Goal: Information Seeking & Learning: Learn about a topic

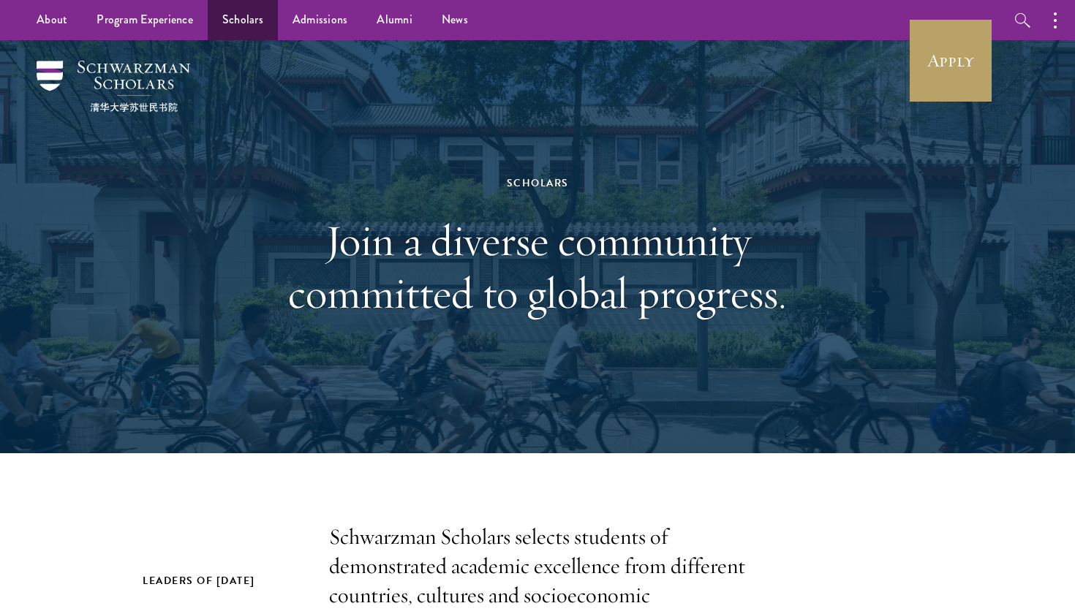
click at [238, 27] on link "Scholars" at bounding box center [243, 20] width 70 height 40
click at [238, 23] on link "Scholars" at bounding box center [243, 20] width 70 height 40
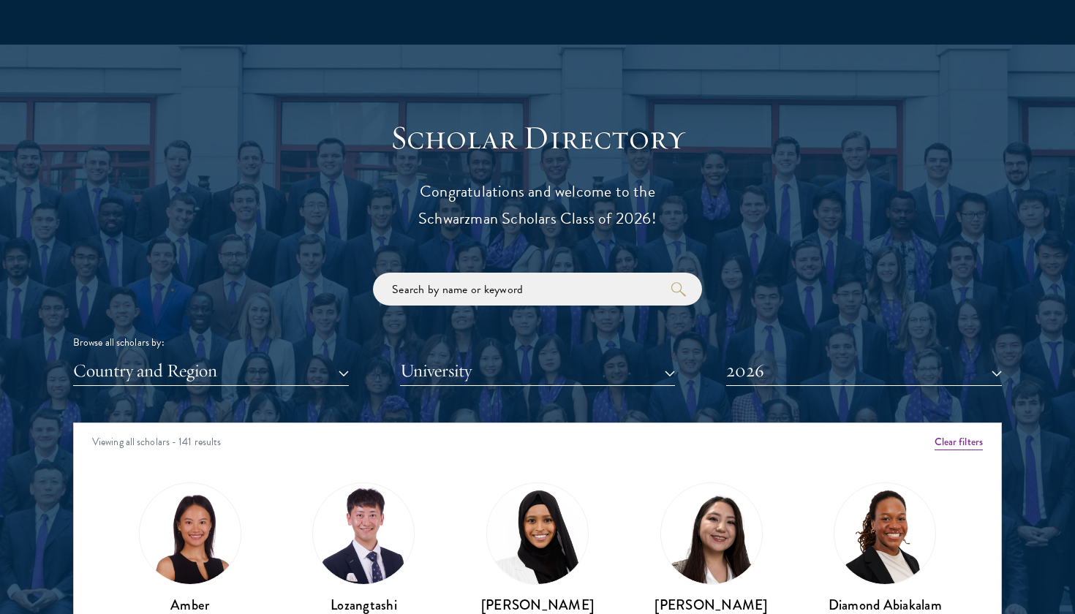
scroll to position [1765, 0]
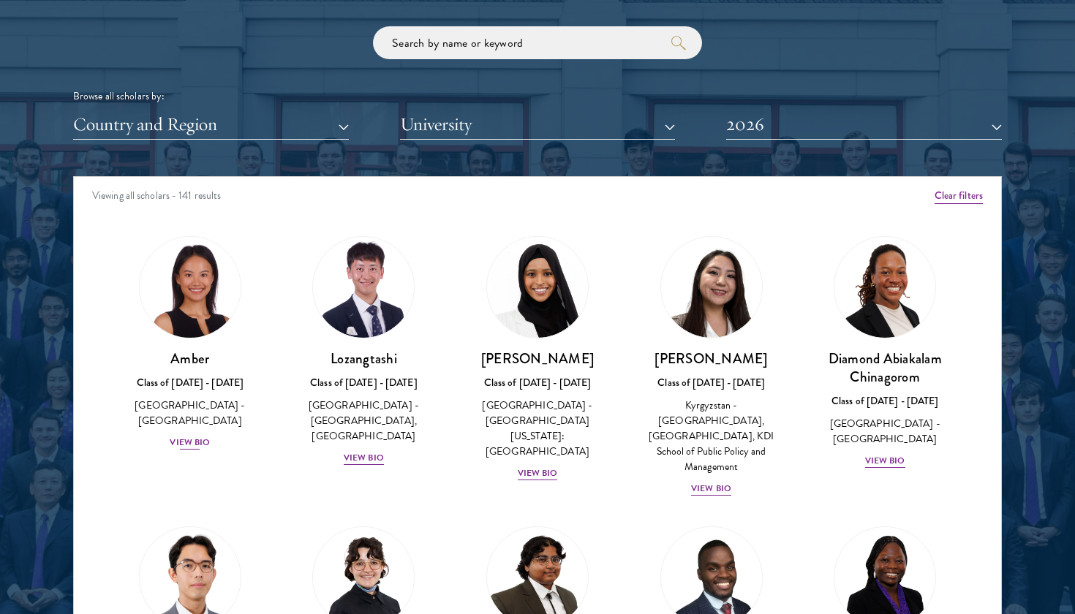
click at [188, 436] on div "View Bio" at bounding box center [190, 443] width 40 height 14
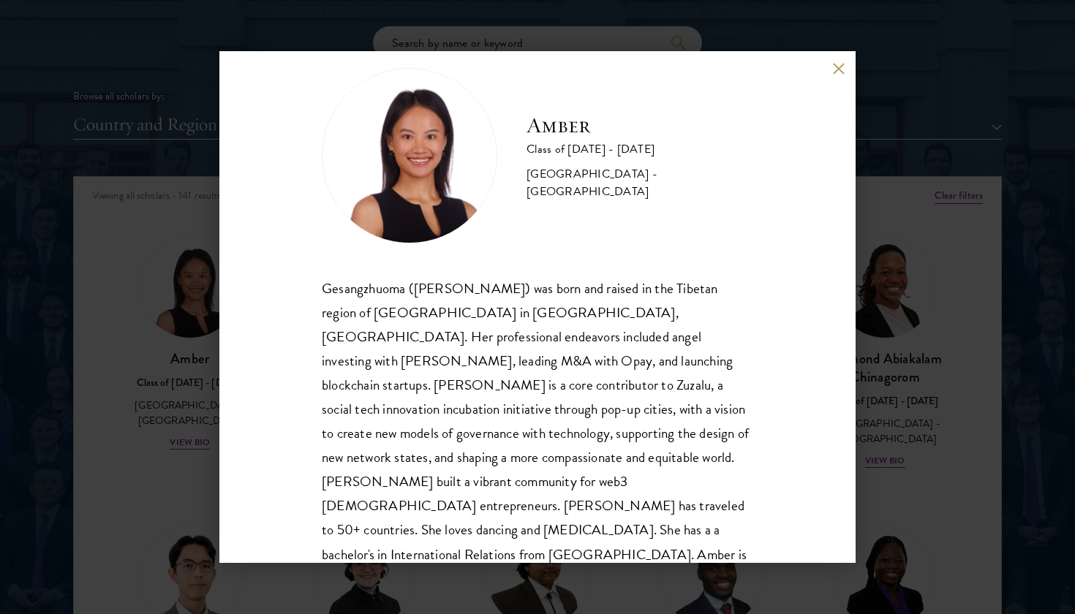
scroll to position [26, 0]
click at [836, 75] on div "Amber Class of 2025 - 2026 China - Peking University Gesangzhuoma (Amber) was b…" at bounding box center [537, 307] width 636 height 512
click at [835, 64] on button at bounding box center [838, 68] width 12 height 12
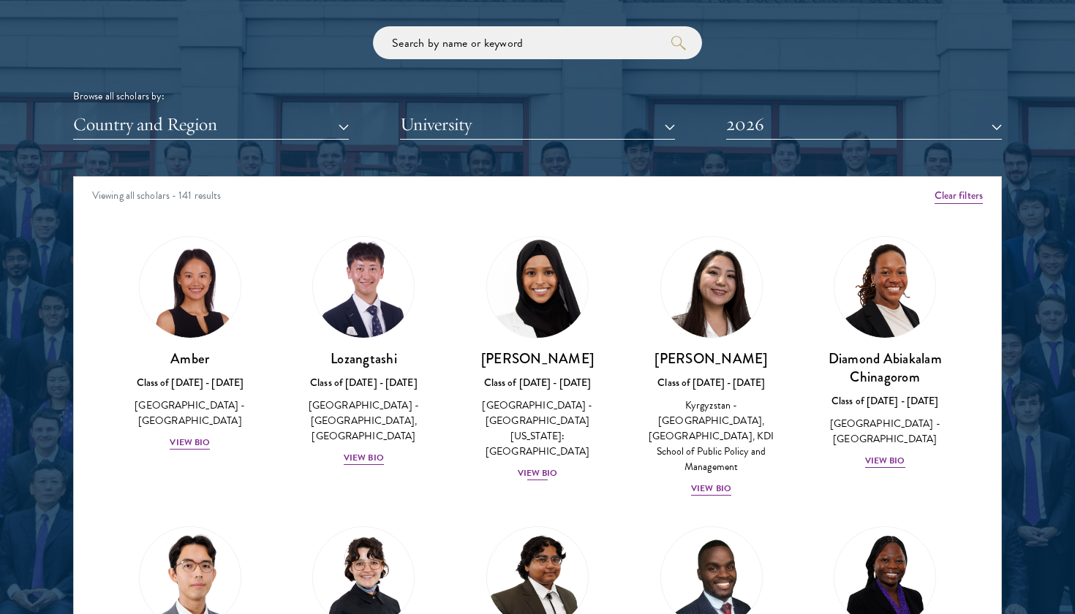
click at [542, 466] on div "View Bio" at bounding box center [538, 473] width 40 height 14
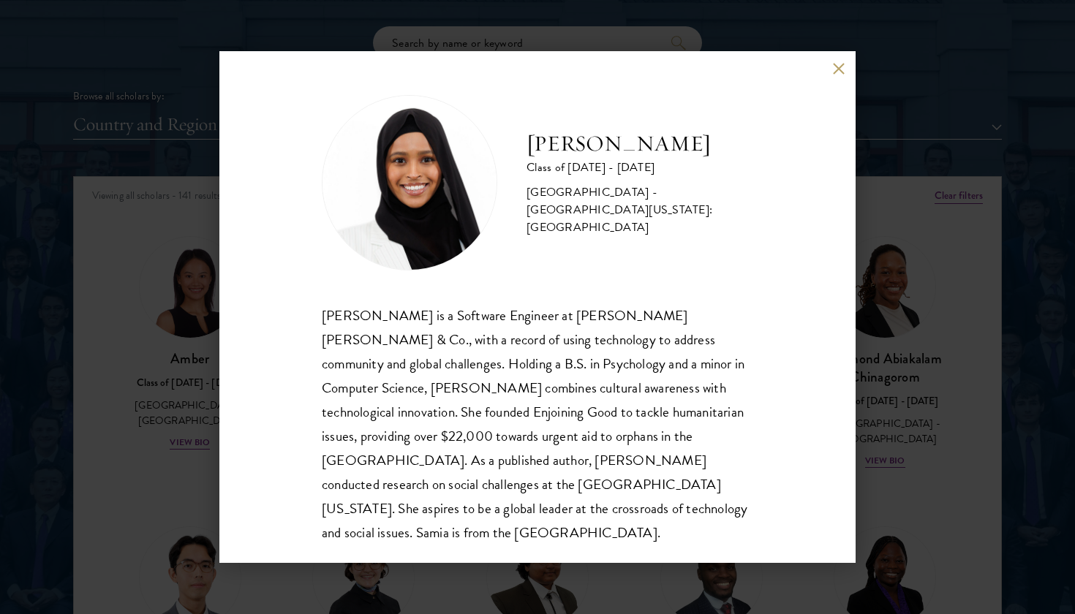
click at [837, 69] on button at bounding box center [838, 68] width 12 height 12
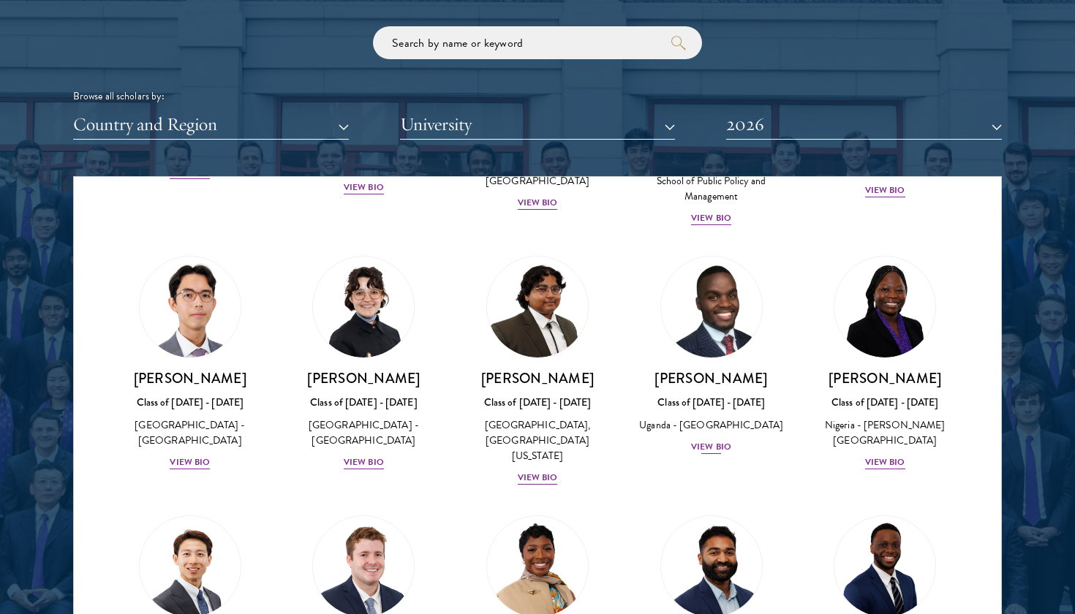
scroll to position [281, 0]
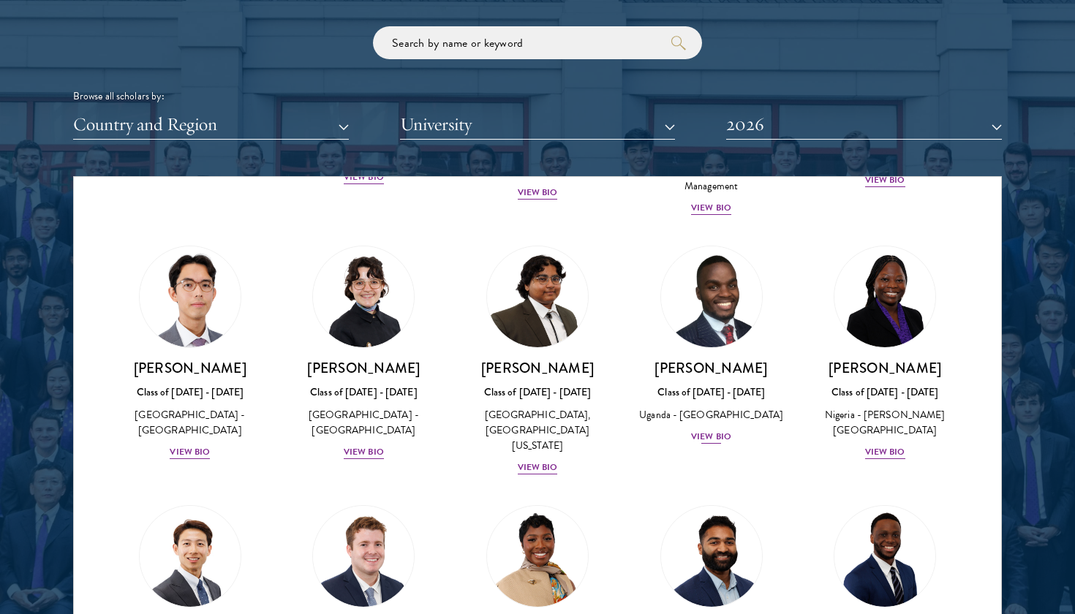
click at [718, 437] on div "View Bio" at bounding box center [711, 437] width 40 height 14
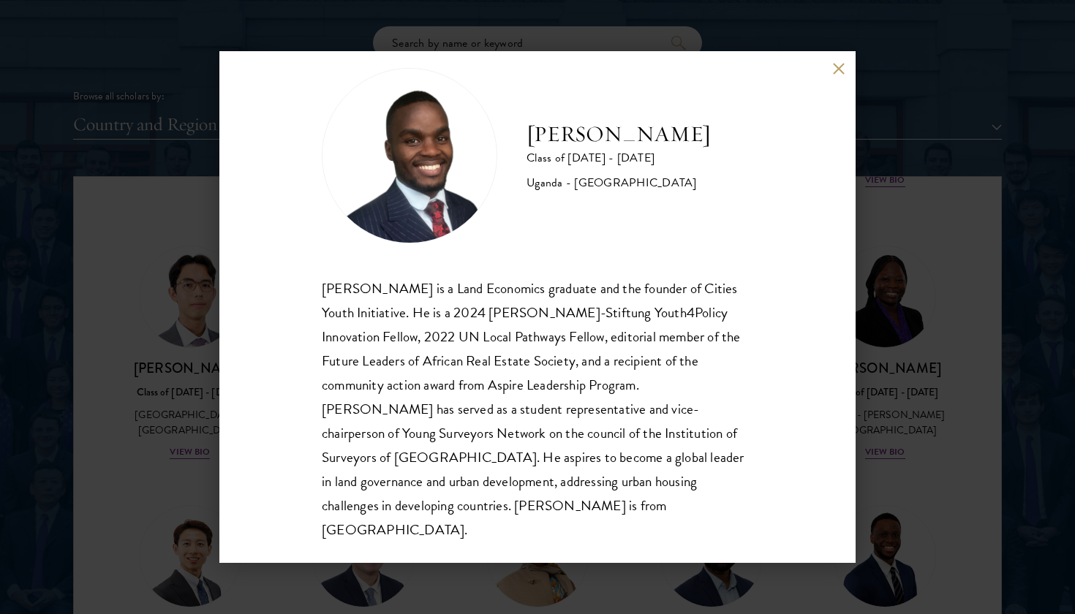
scroll to position [26, 0]
click at [841, 72] on button at bounding box center [838, 68] width 12 height 12
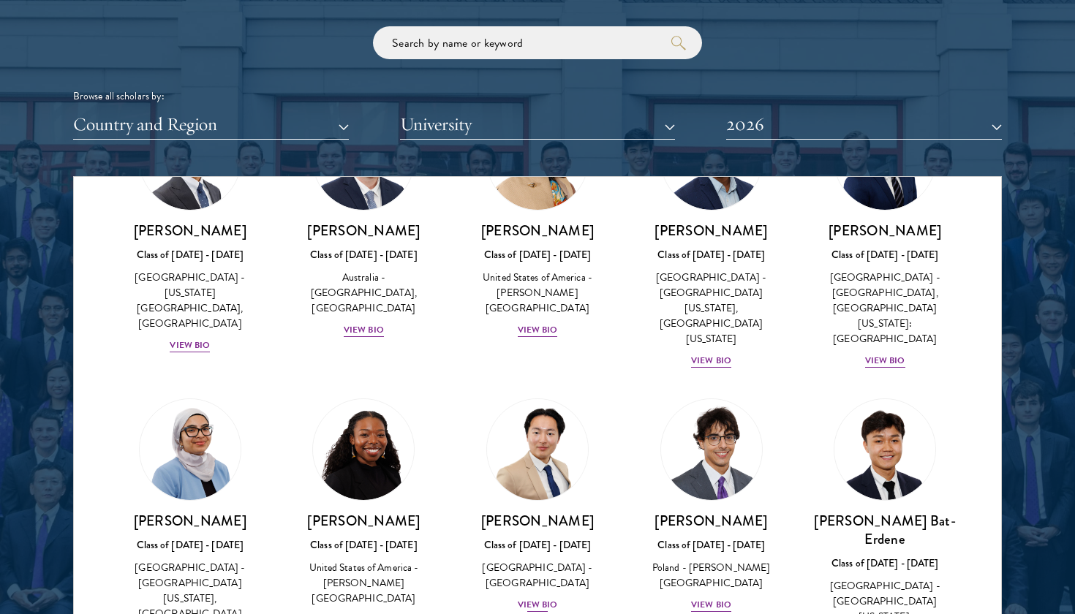
scroll to position [684, 0]
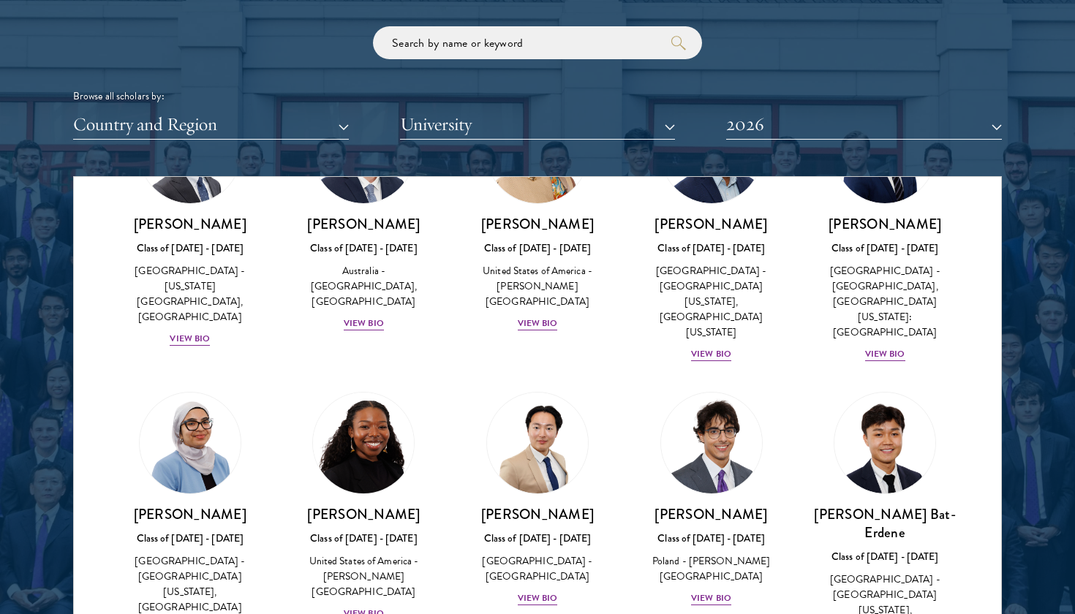
click at [359, 607] on div "View Bio" at bounding box center [364, 614] width 40 height 14
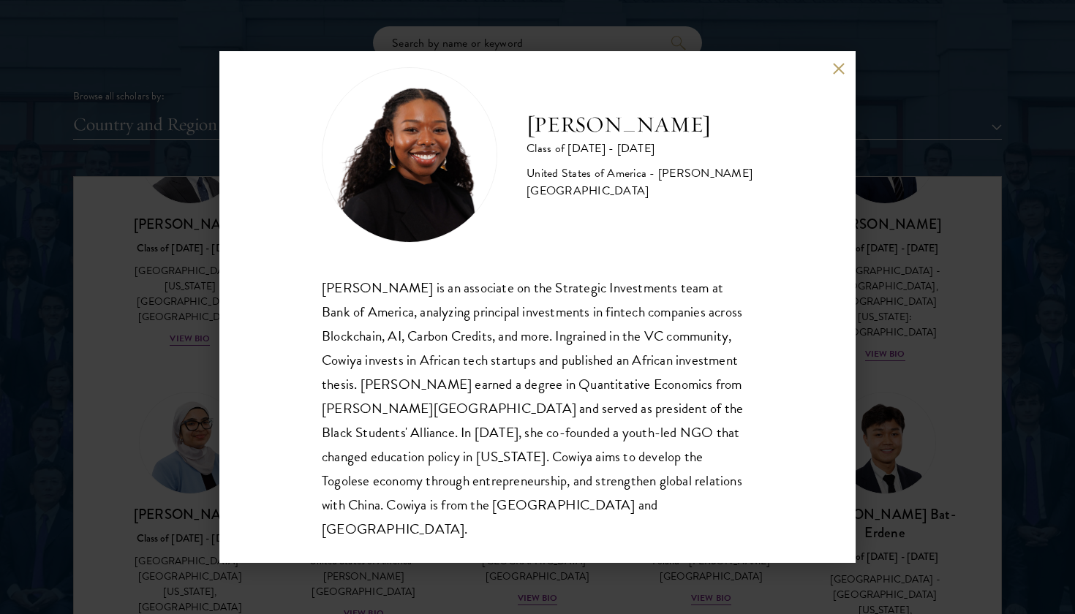
scroll to position [26, 0]
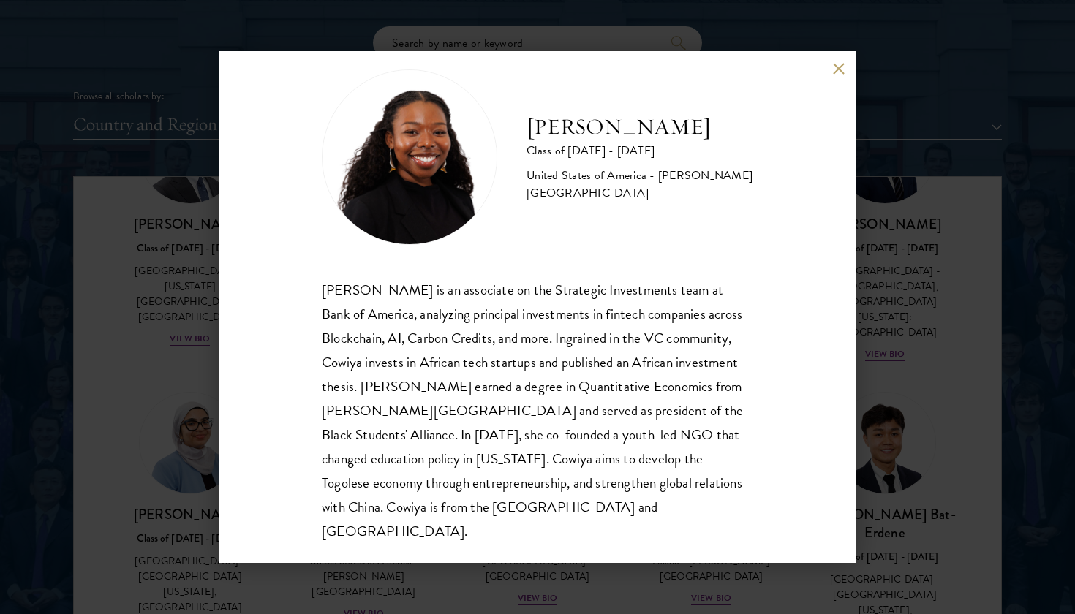
click at [834, 74] on button at bounding box center [838, 68] width 12 height 12
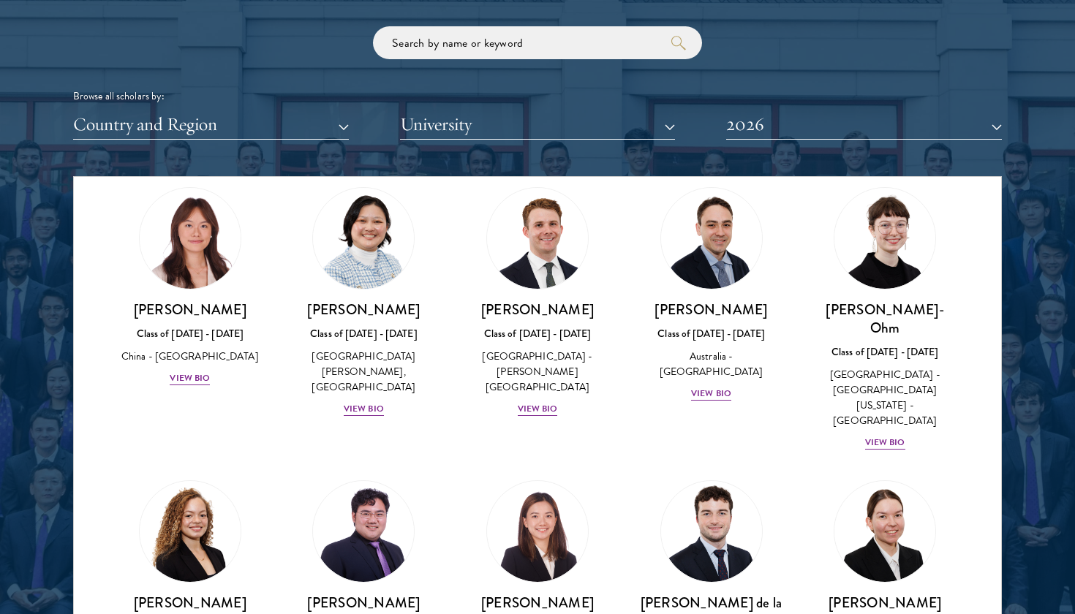
scroll to position [1435, 0]
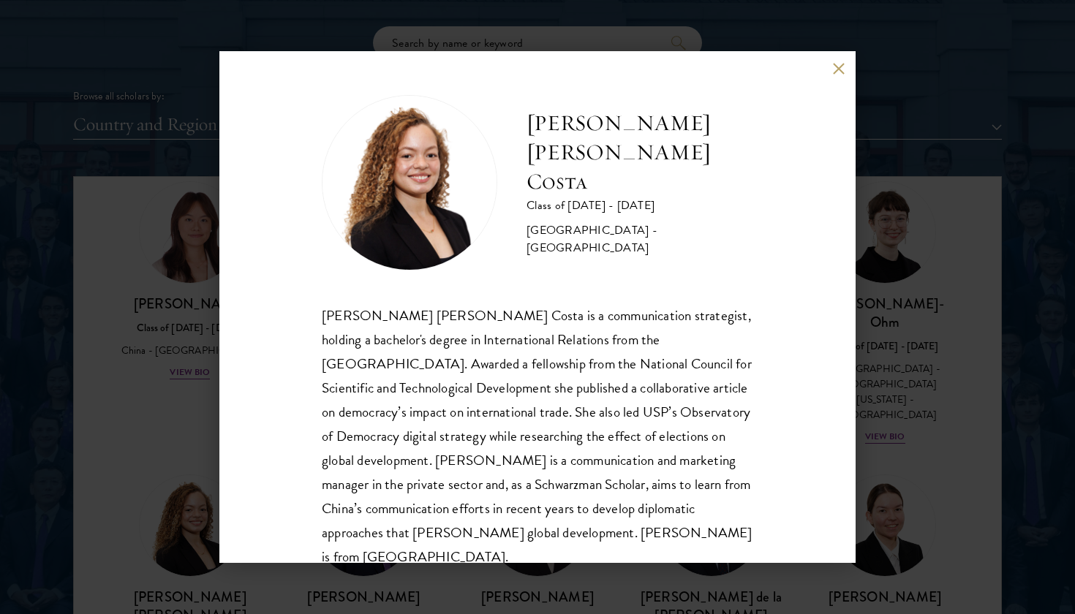
click at [838, 66] on button at bounding box center [838, 68] width 12 height 12
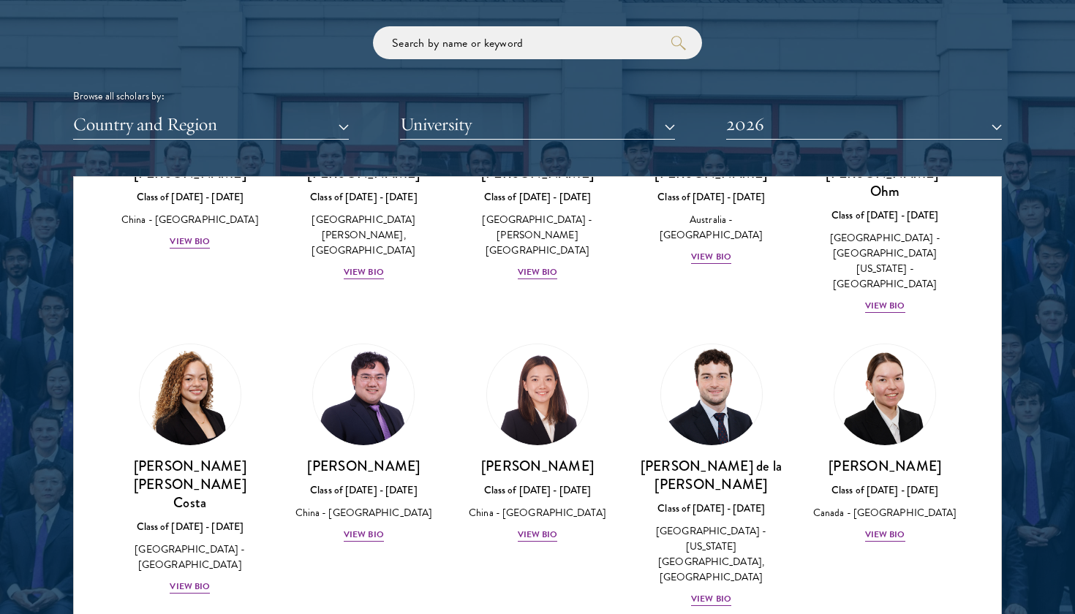
scroll to position [1691, 0]
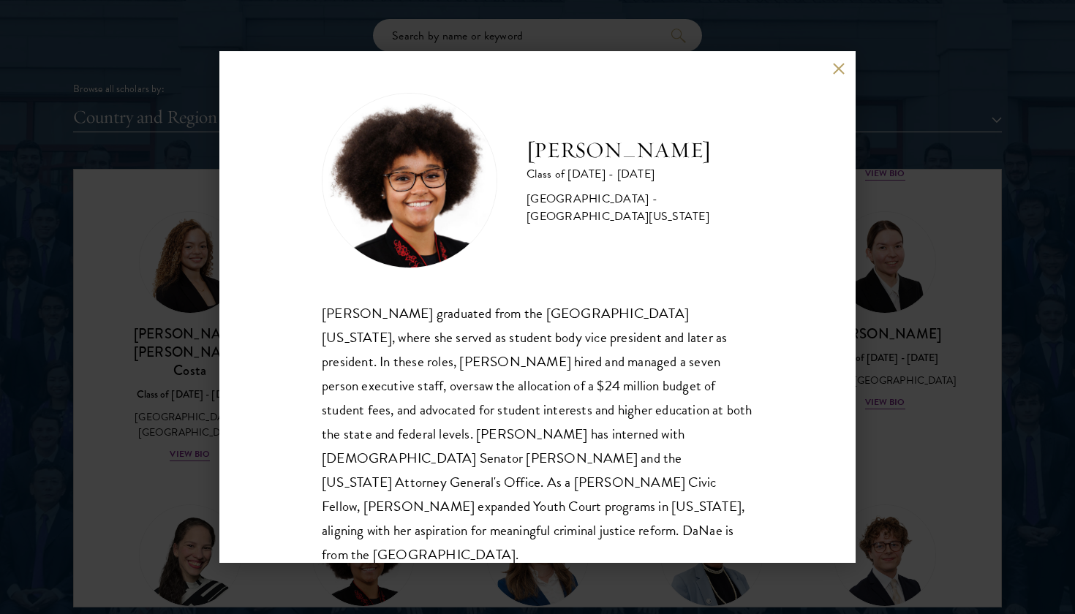
scroll to position [1, 0]
click at [837, 69] on button at bounding box center [838, 68] width 12 height 12
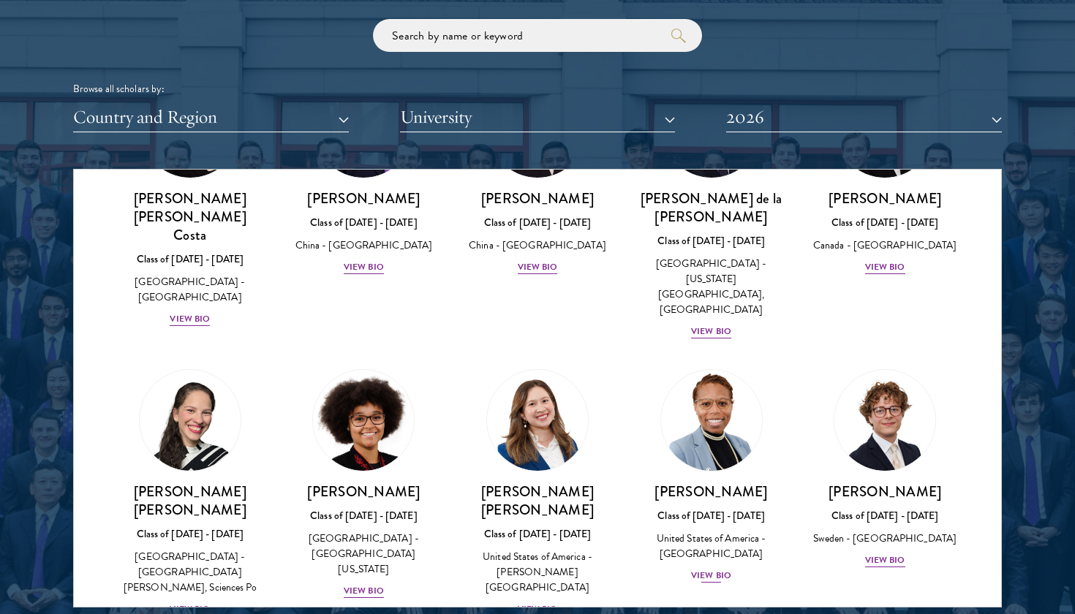
scroll to position [2123, 0]
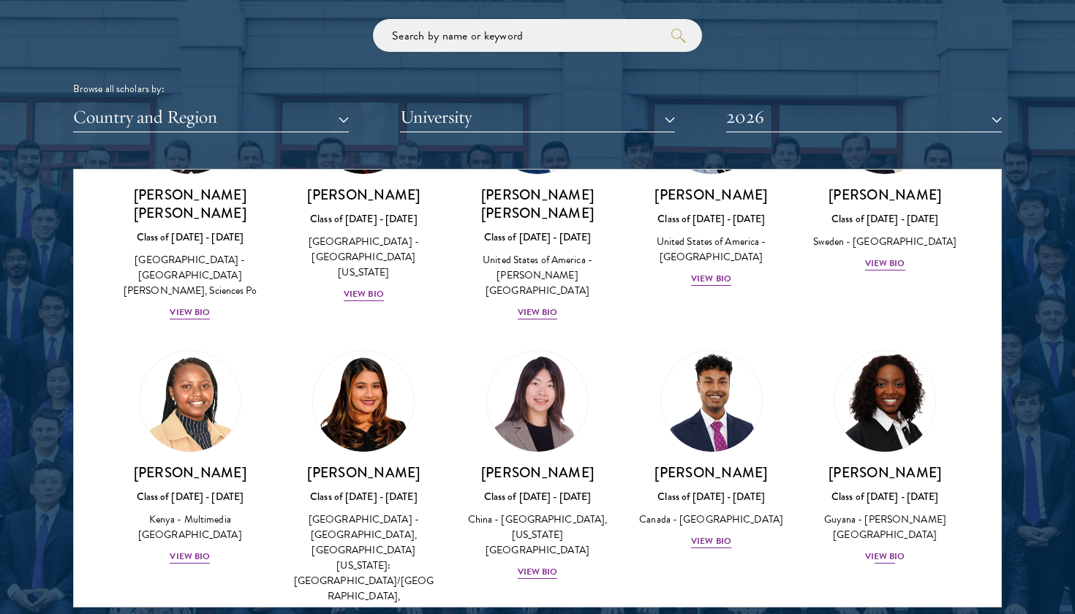
click at [889, 464] on div "Moriah Hamilton Class of 2025 - 2026 Guyana - Howard University View Bio" at bounding box center [884, 515] width 145 height 102
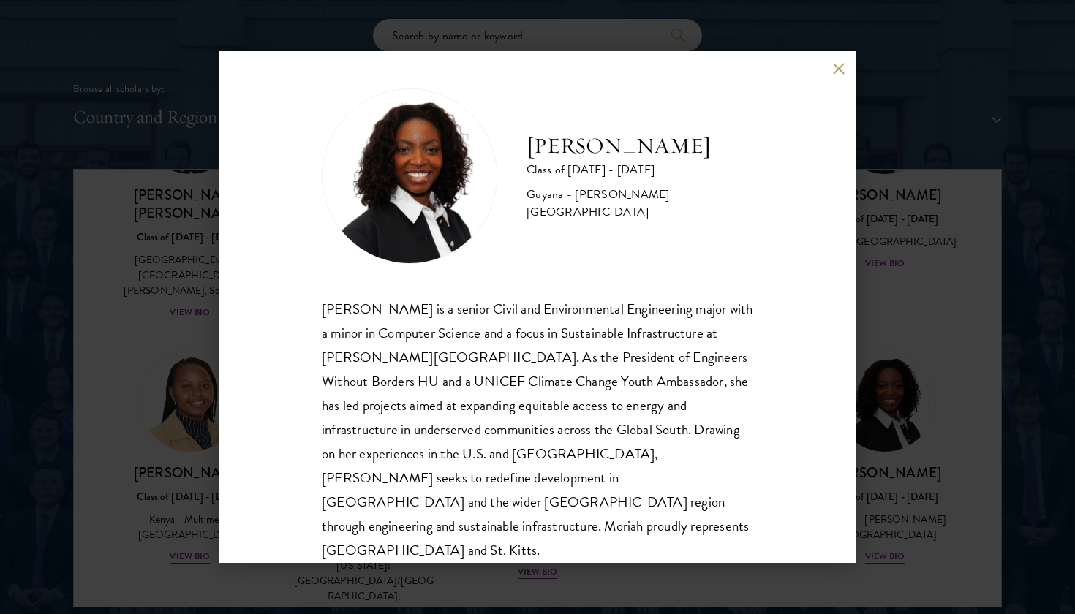
scroll to position [1, 0]
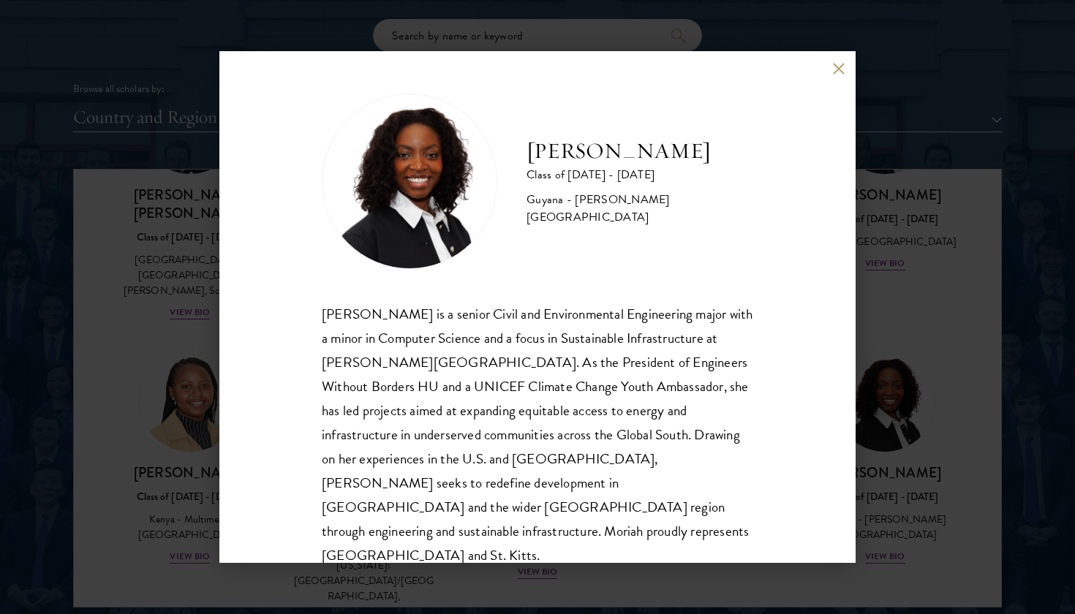
click at [830, 76] on div "Moriah Hamilton Class of 2025 - 2026 Guyana - Howard University Moriah Hamilton…" at bounding box center [537, 307] width 636 height 512
click at [836, 67] on button at bounding box center [838, 68] width 12 height 12
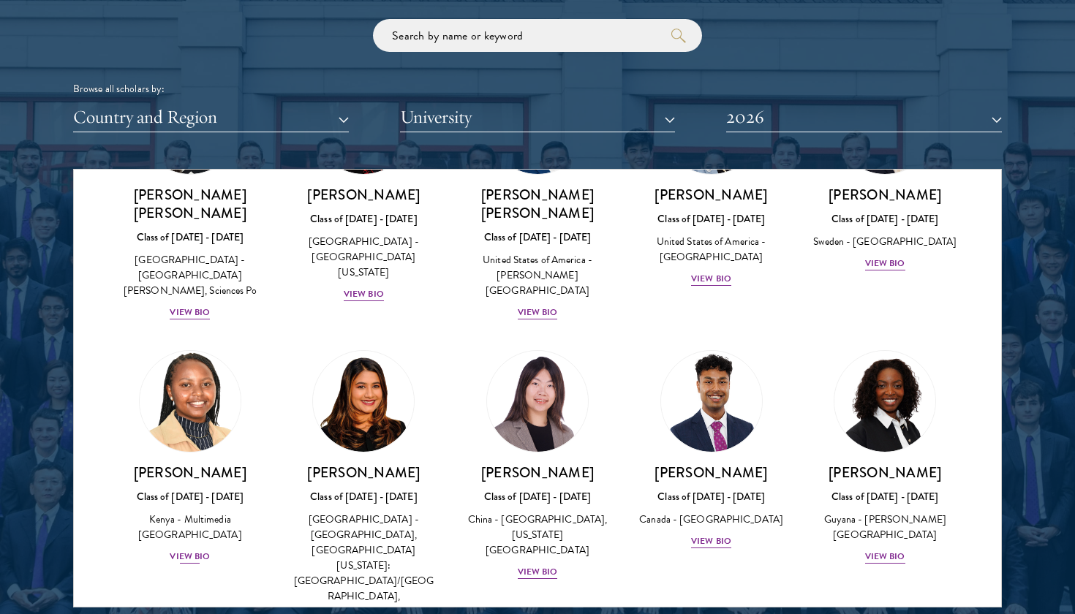
click at [193, 550] on div "View Bio" at bounding box center [190, 557] width 40 height 14
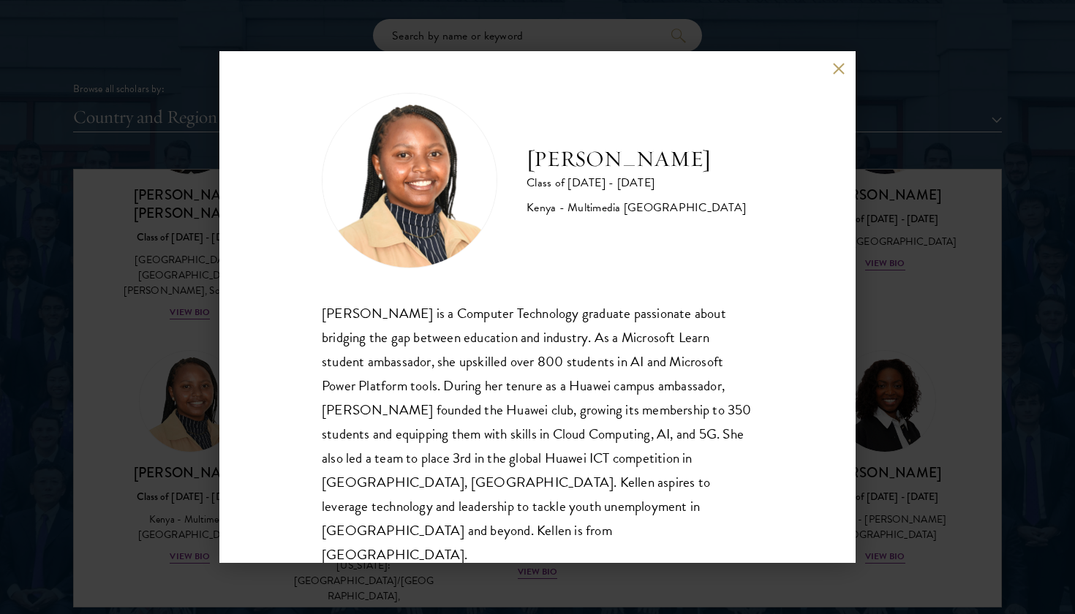
scroll to position [1, 0]
click at [835, 74] on button at bounding box center [838, 68] width 12 height 12
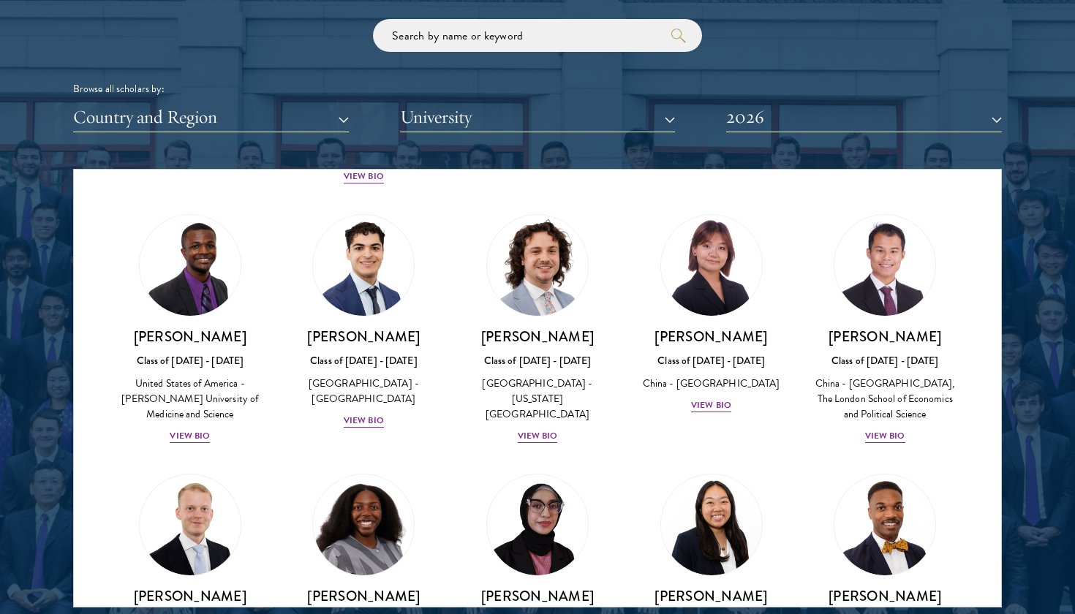
scroll to position [2582, 0]
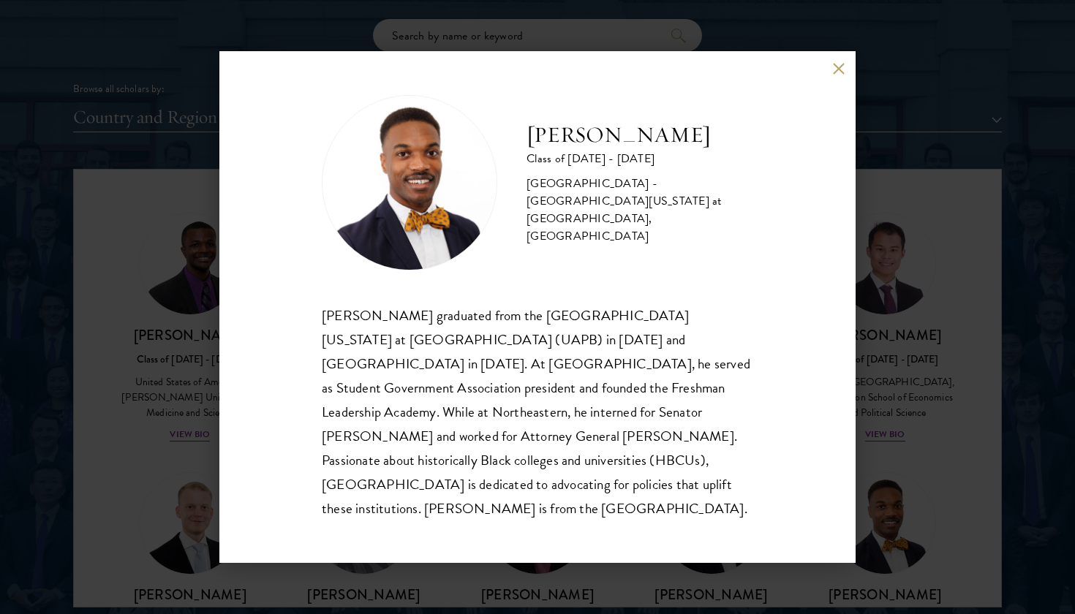
click at [829, 77] on div "Leon Jones Class of 2025 - 2026 United States of America - University of Arkans…" at bounding box center [537, 307] width 636 height 512
click at [836, 87] on div "Leon Jones Class of 2025 - 2026 United States of America - University of Arkans…" at bounding box center [537, 307] width 636 height 512
click at [840, 75] on button at bounding box center [838, 68] width 12 height 12
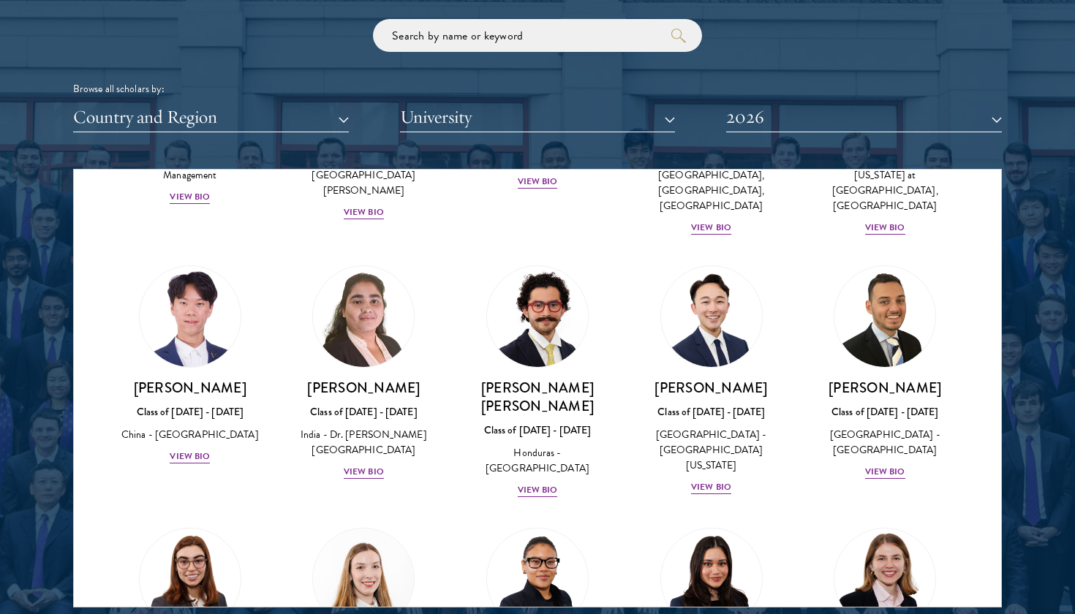
scroll to position [3079, 0]
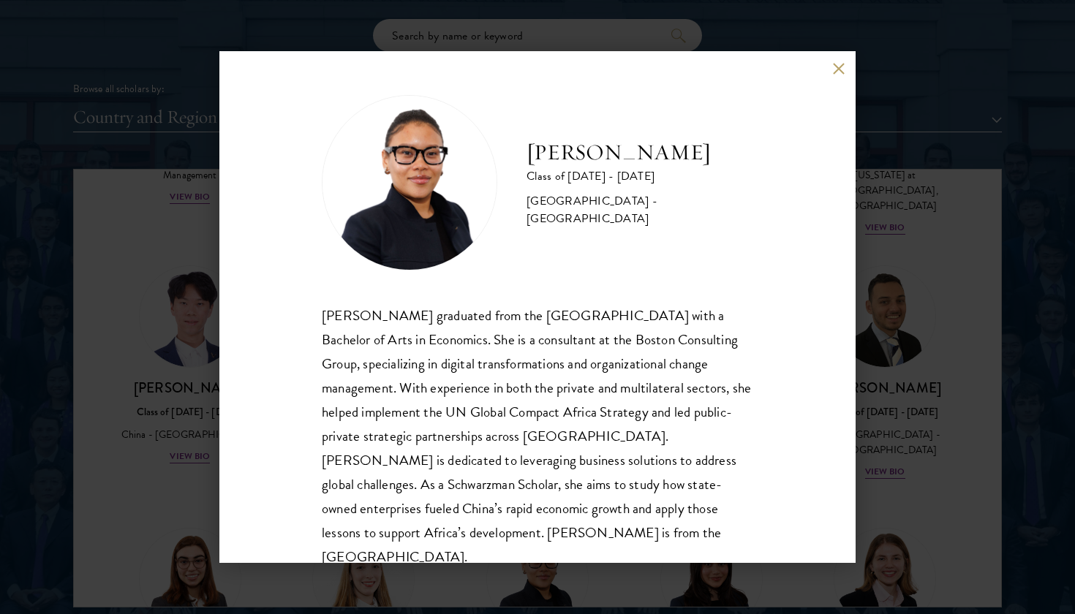
click at [832, 73] on button at bounding box center [838, 68] width 12 height 12
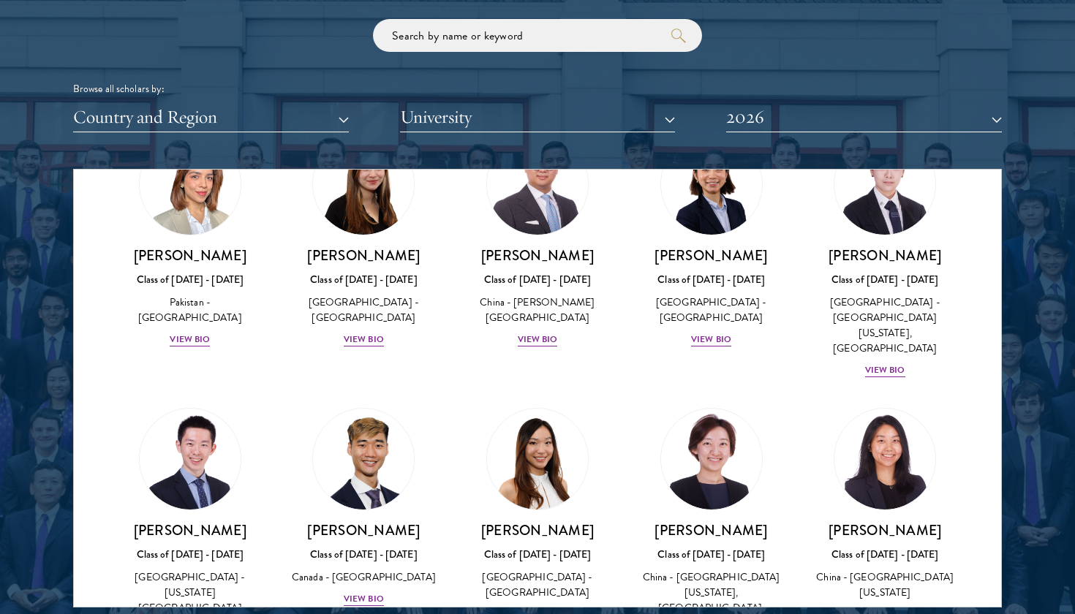
scroll to position [3944, 0]
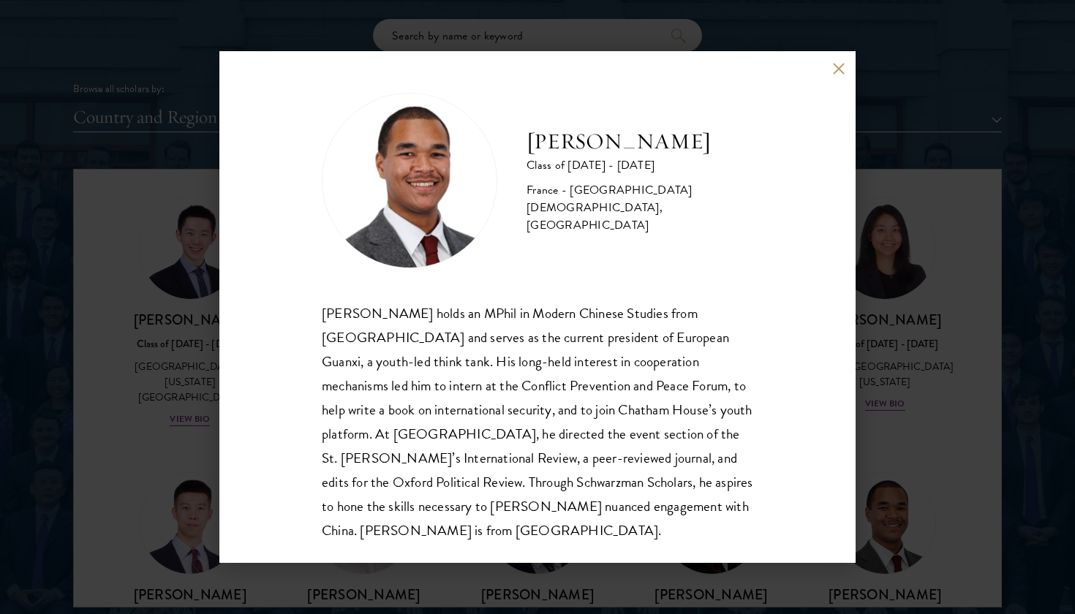
scroll to position [1, 0]
click at [842, 58] on div "Angelo M'ba Class of 2025 - 2026 France - Institut Catholique de Rennes, Univer…" at bounding box center [537, 307] width 636 height 512
click at [836, 65] on button at bounding box center [838, 68] width 12 height 12
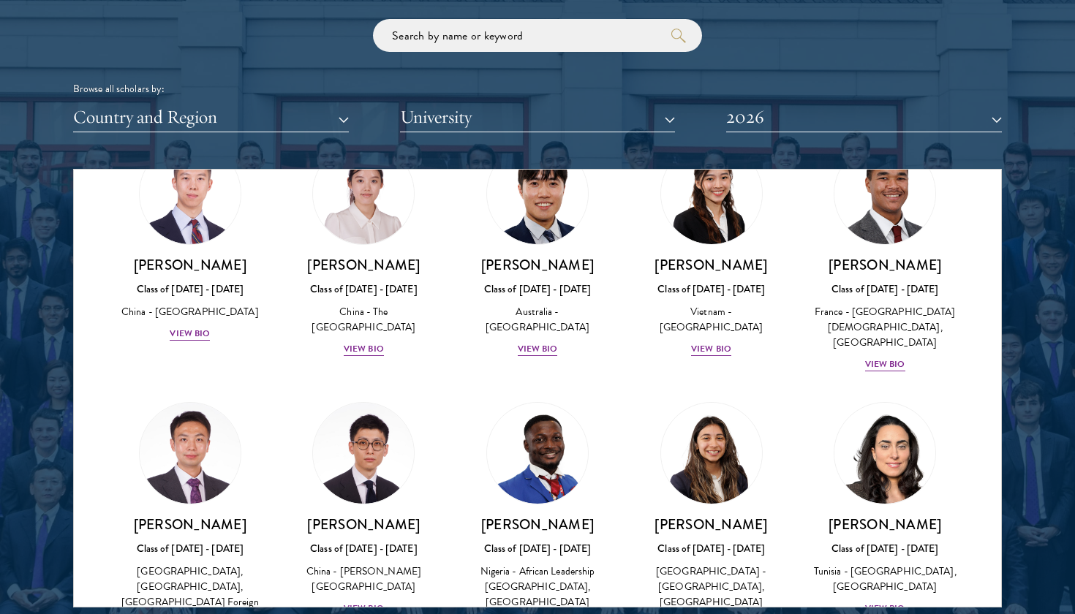
scroll to position [4278, 0]
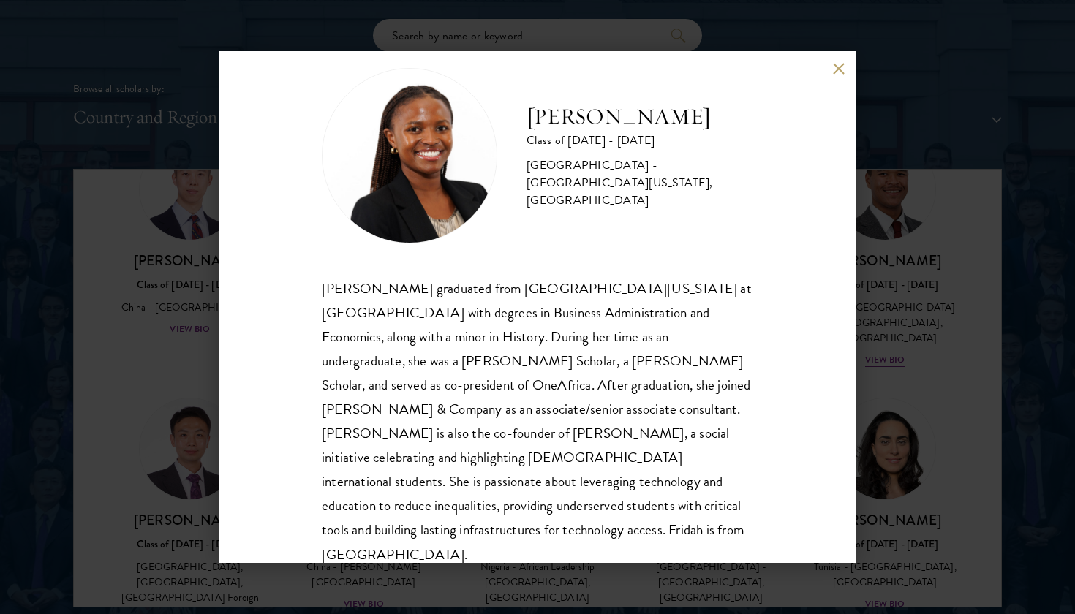
scroll to position [26, 0]
click at [839, 69] on button at bounding box center [838, 68] width 12 height 12
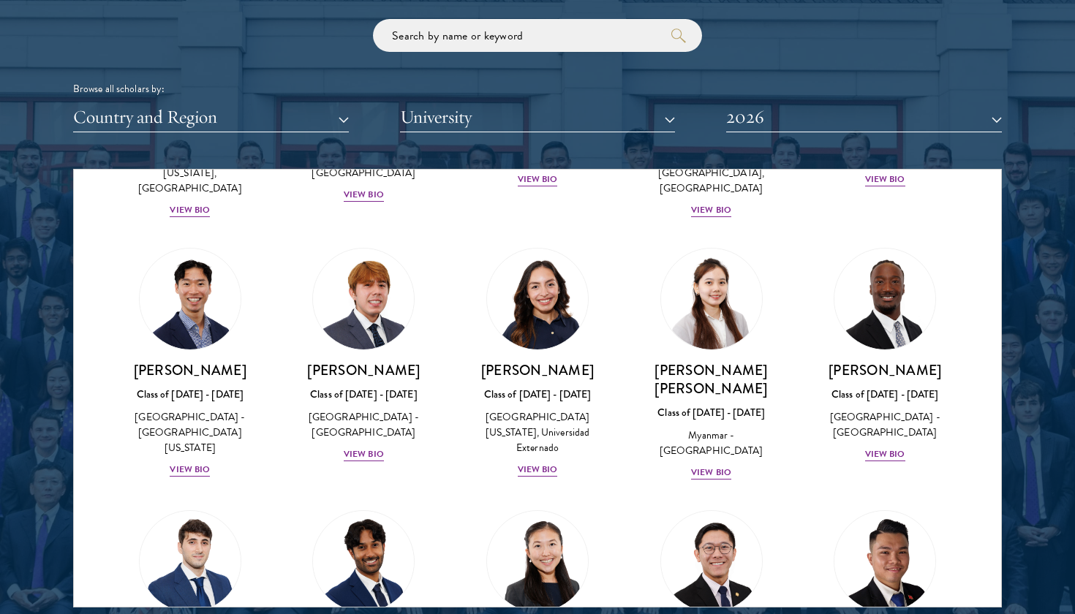
scroll to position [4995, 0]
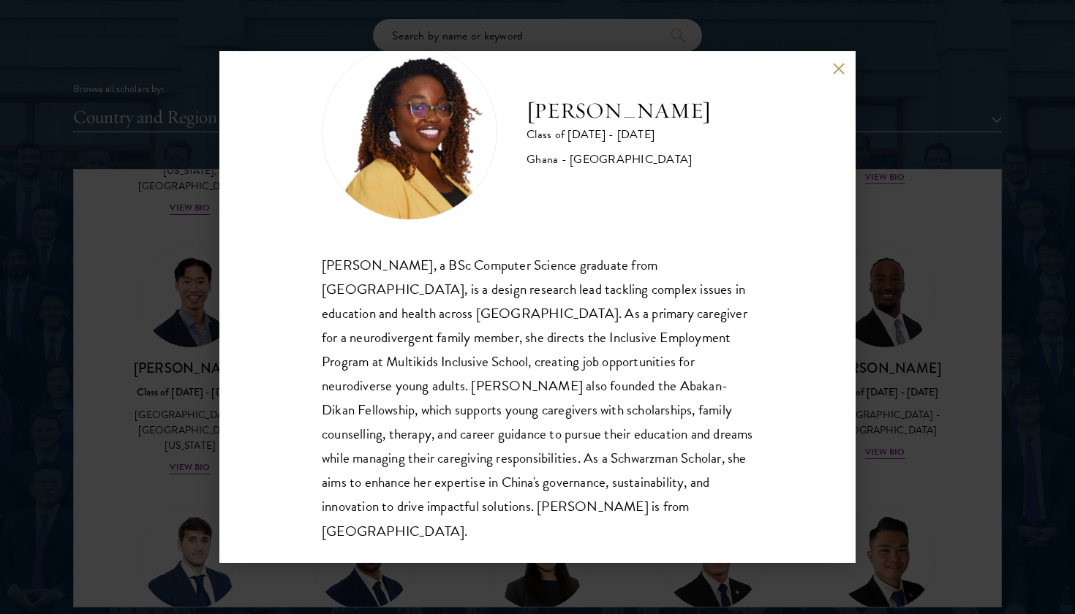
scroll to position [50, 0]
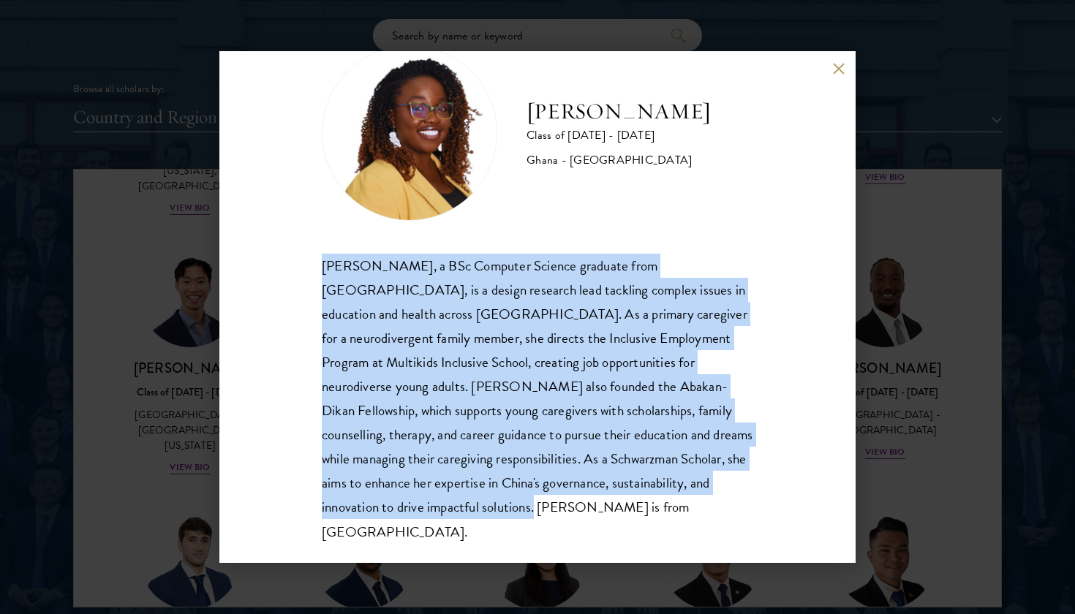
drag, startPoint x: 398, startPoint y: 504, endPoint x: 293, endPoint y: 253, distance: 271.7
click at [293, 253] on div "Sasha Ofori Class of 2025 - 2026 Ghana - Ashesi University Sasha Ofori, a BSc C…" at bounding box center [537, 307] width 636 height 512
copy div "Sasha Ofori, a BSc Computer Science graduate from Ashesi University, is a desig…"
click at [851, 222] on div "Sasha Ofori Class of 2025 - 2026 Ghana - Ashesi University Sasha Ofori, a BSc C…" at bounding box center [537, 307] width 636 height 512
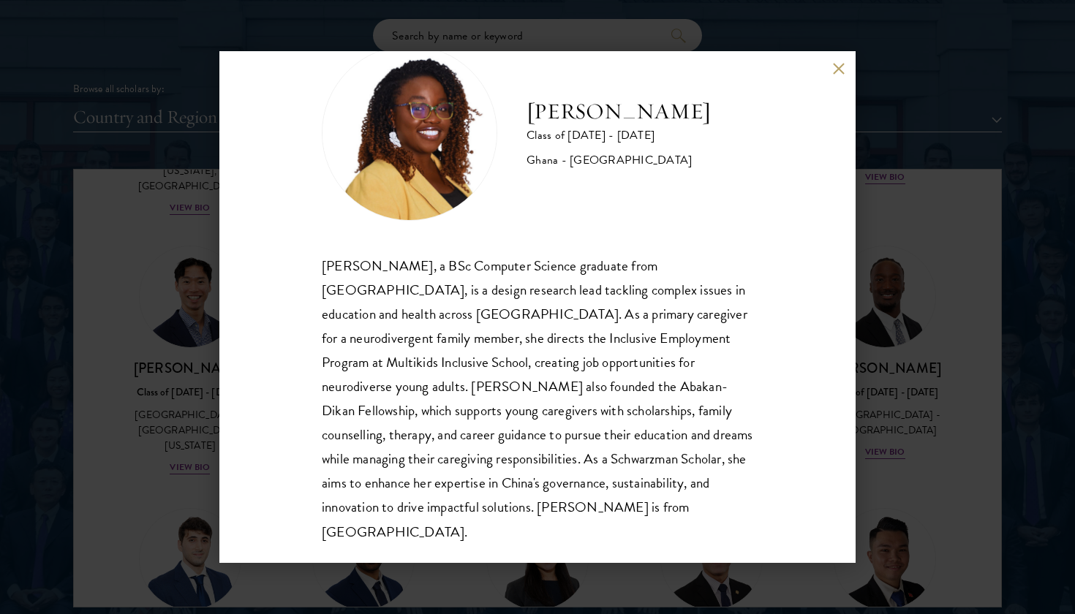
click at [842, 75] on div "Sasha Ofori Class of 2025 - 2026 Ghana - Ashesi University Sasha Ofori, a BSc C…" at bounding box center [537, 307] width 636 height 512
click at [839, 70] on button at bounding box center [838, 68] width 12 height 12
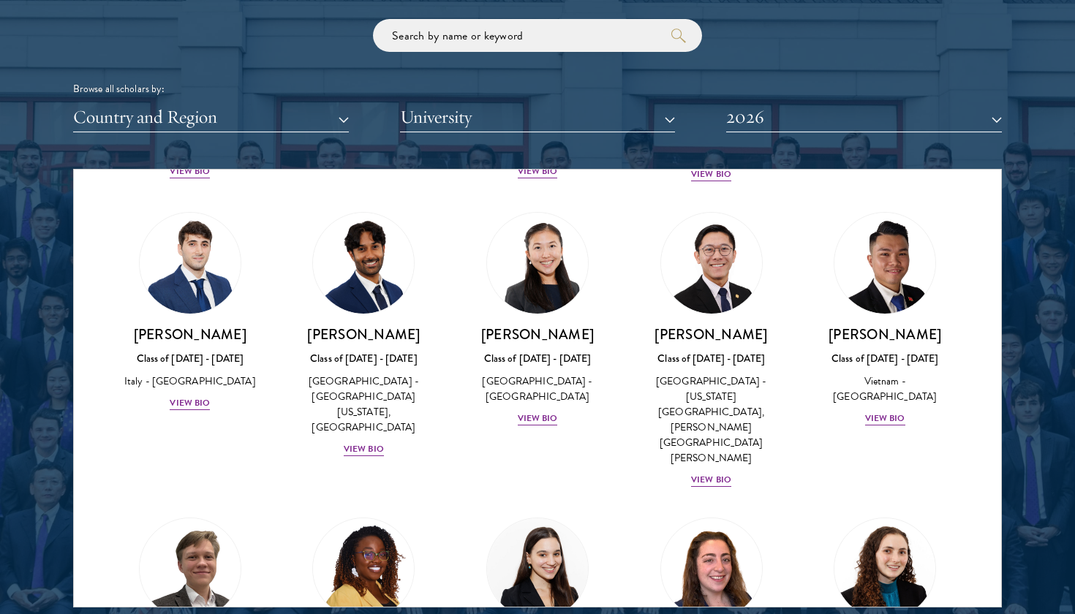
scroll to position [5292, 0]
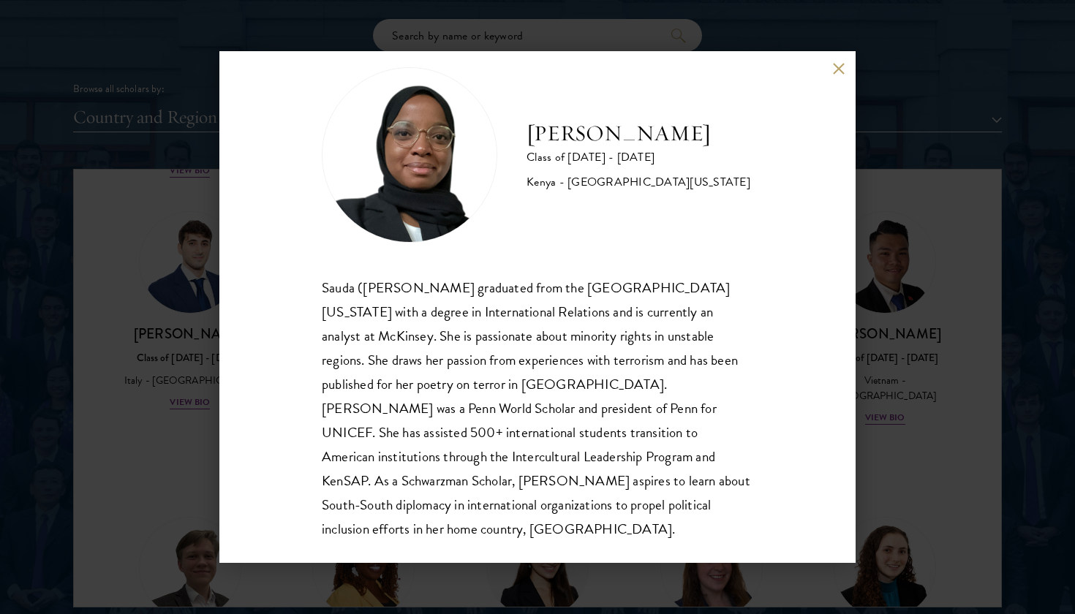
scroll to position [26, 0]
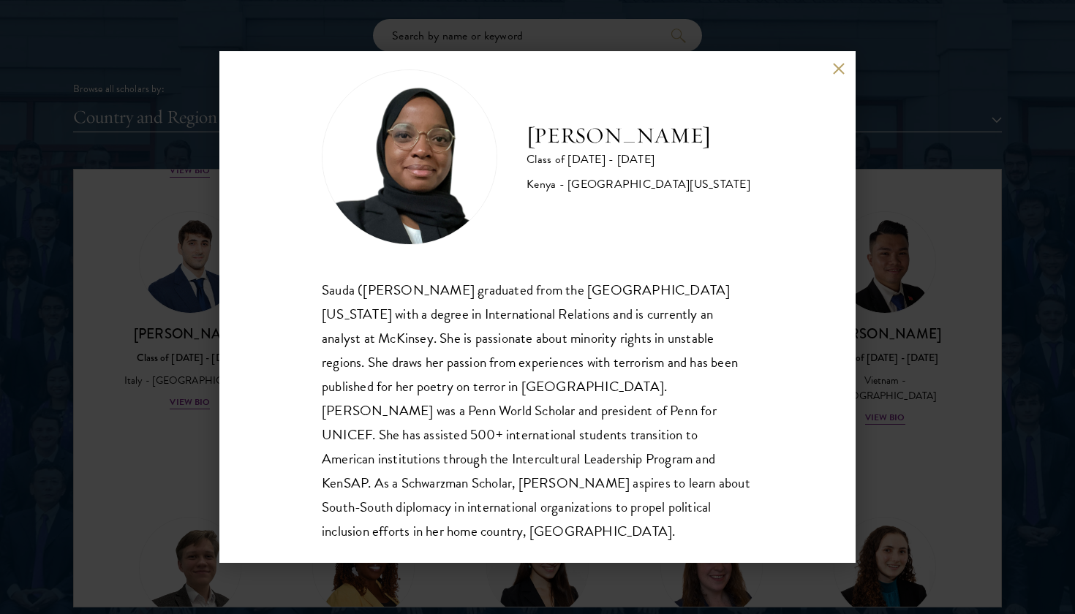
click at [844, 66] on button at bounding box center [838, 68] width 12 height 12
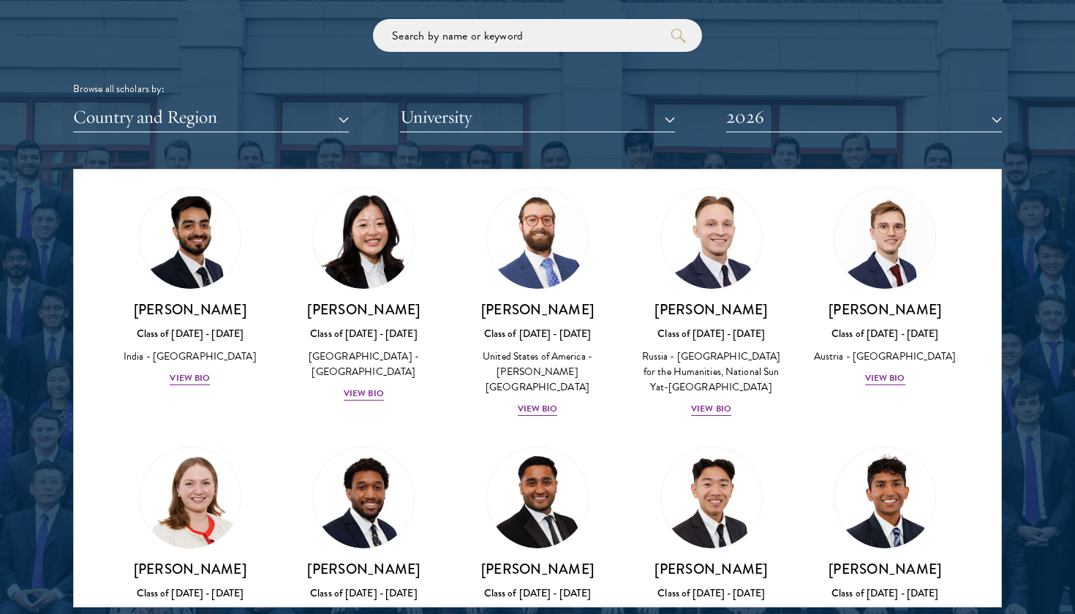
scroll to position [6142, 0]
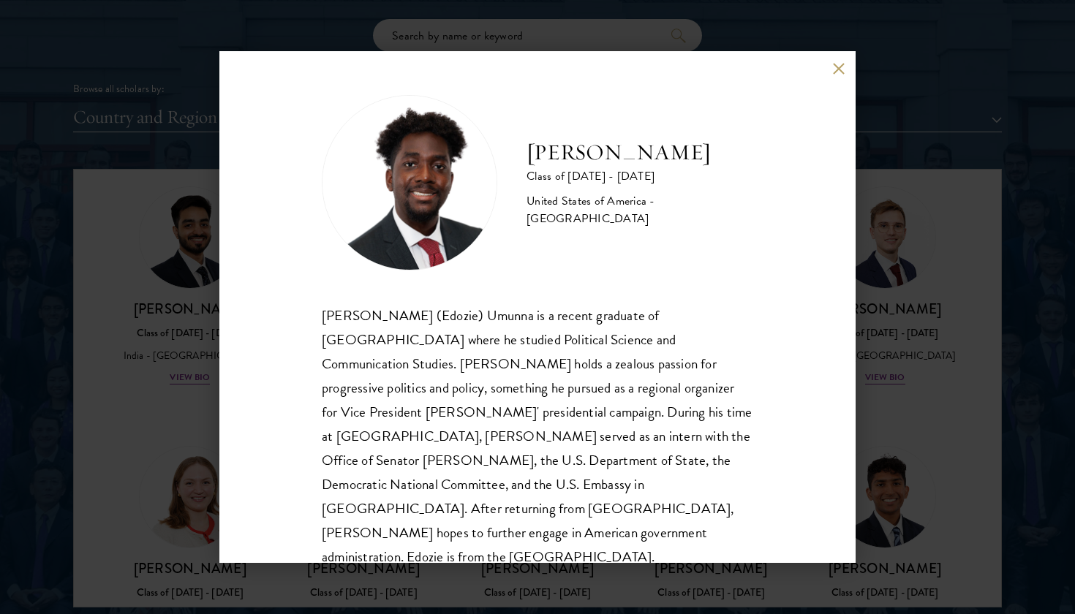
click at [834, 69] on button at bounding box center [838, 68] width 12 height 12
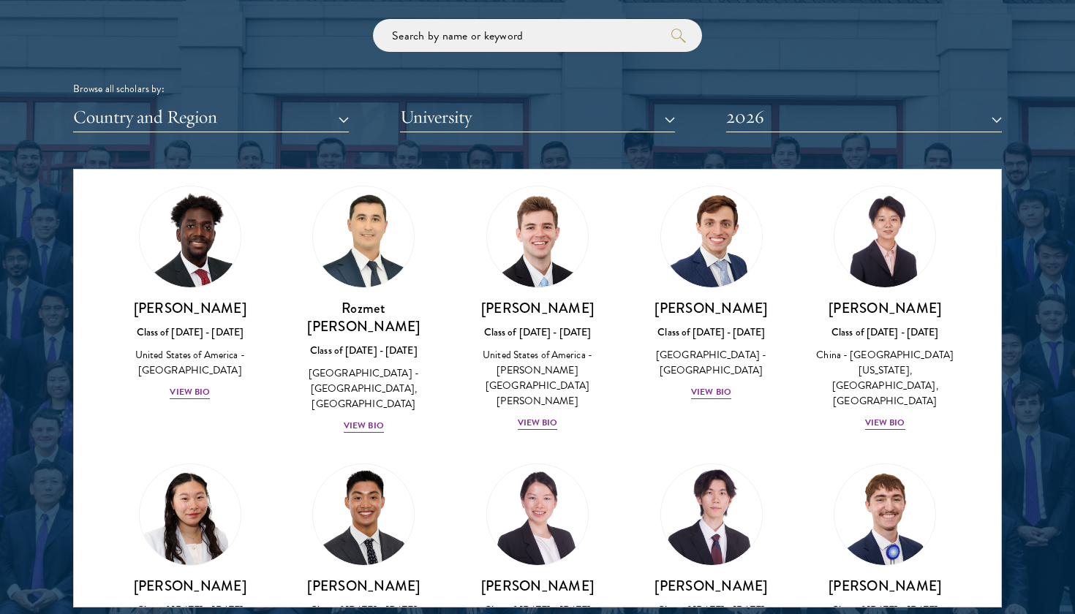
scroll to position [6678, 0]
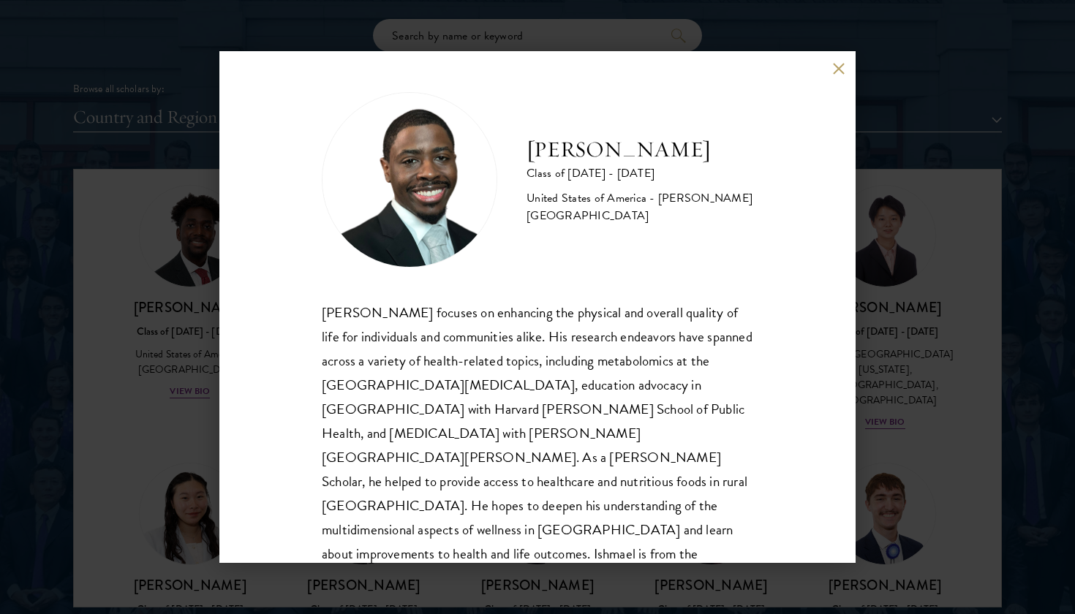
scroll to position [1, 0]
click at [836, 68] on button at bounding box center [838, 68] width 12 height 12
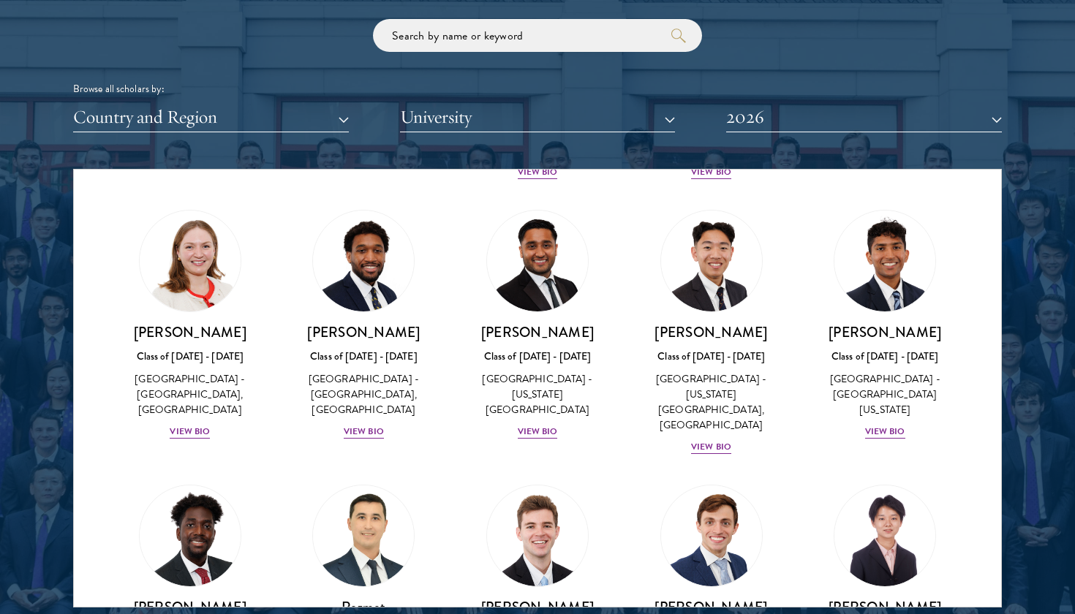
scroll to position [5851, 0]
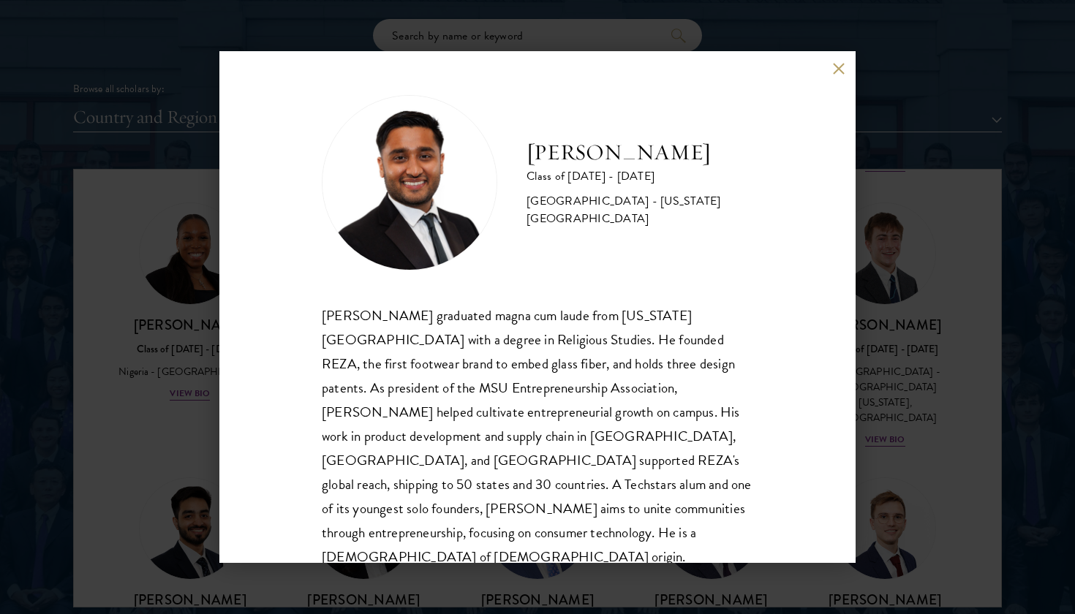
click at [838, 71] on button at bounding box center [838, 68] width 12 height 12
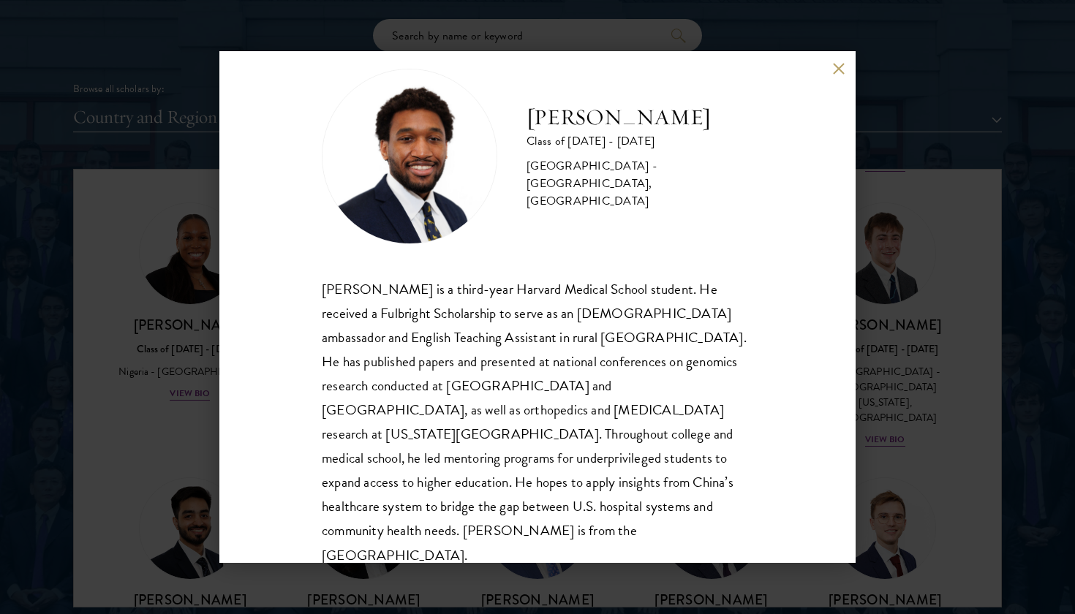
scroll to position [26, 0]
click at [839, 67] on button at bounding box center [838, 68] width 12 height 12
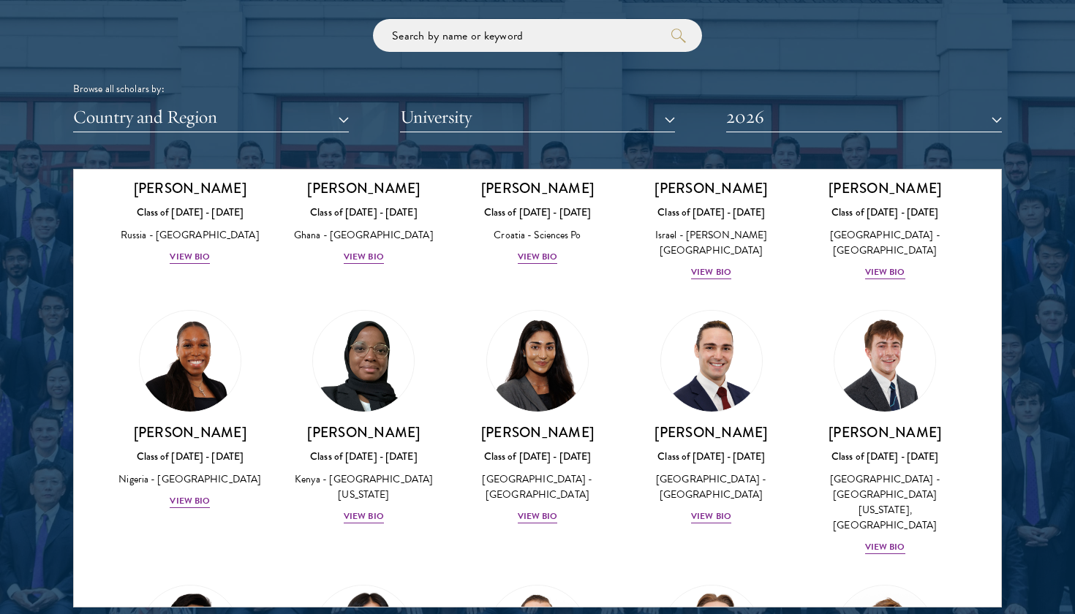
scroll to position [5742, 0]
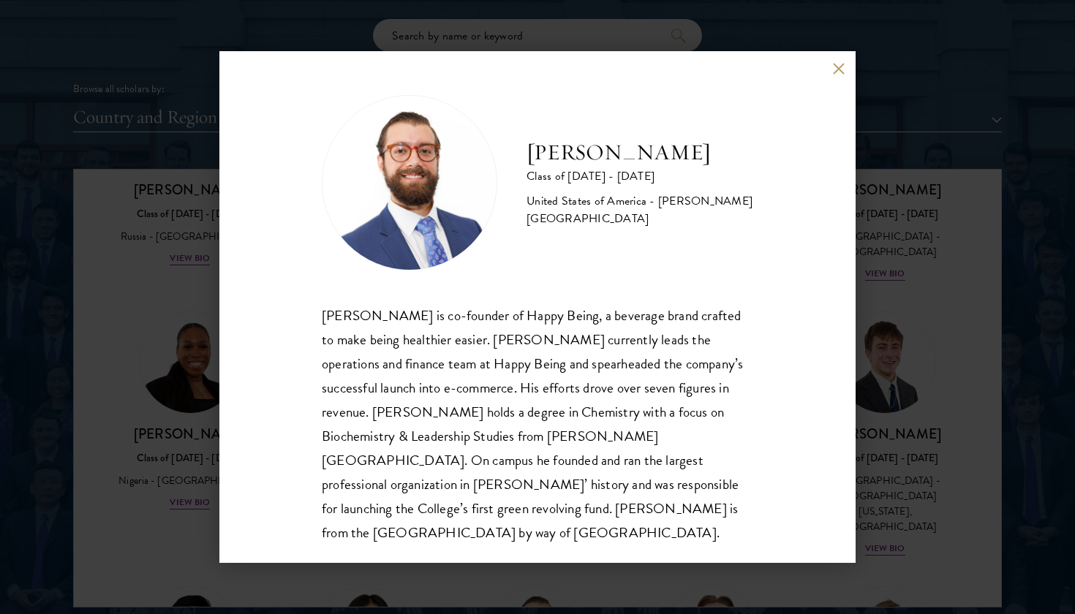
click at [838, 71] on button at bounding box center [838, 68] width 12 height 12
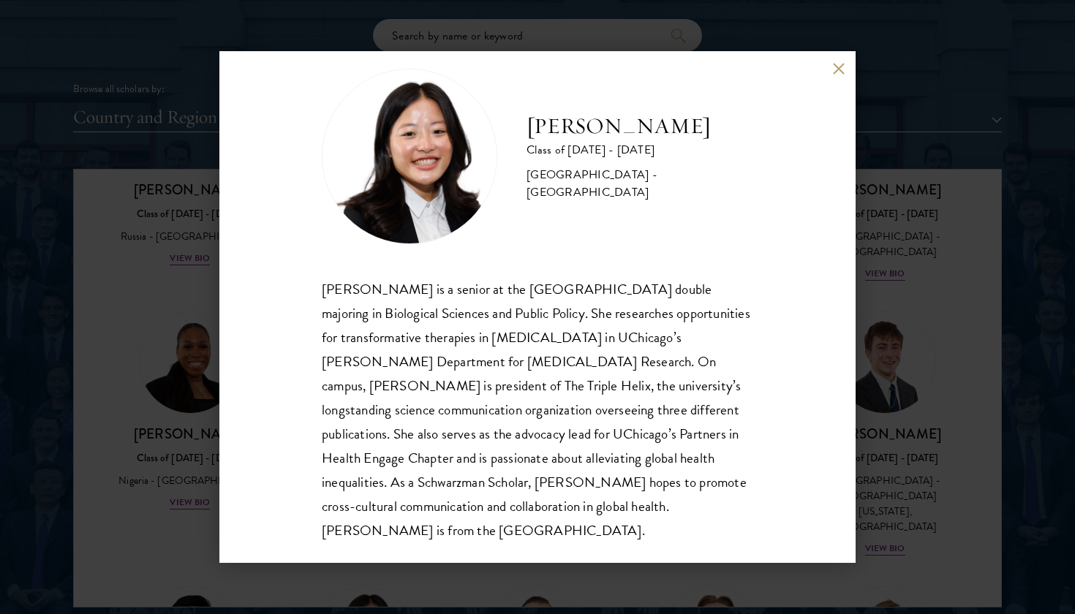
scroll to position [26, 0]
